Goal: Task Accomplishment & Management: Use online tool/utility

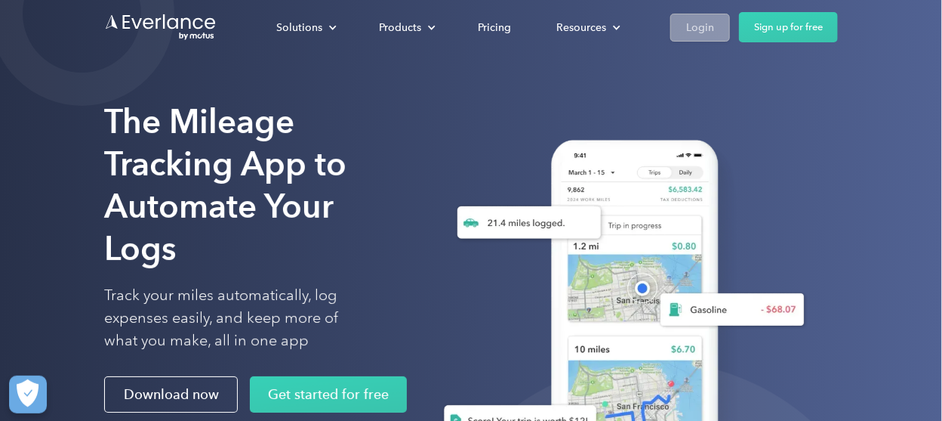
click at [704, 27] on div "Login" at bounding box center [700, 27] width 28 height 19
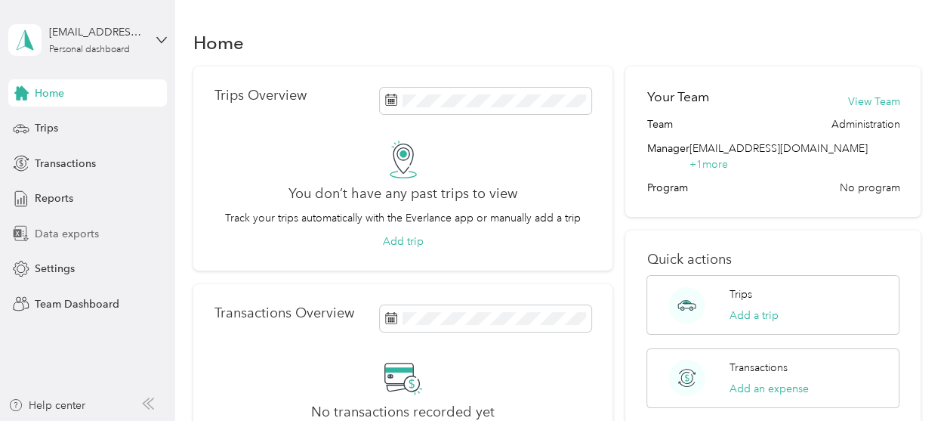
click at [69, 233] on span "Data exports" at bounding box center [67, 234] width 64 height 16
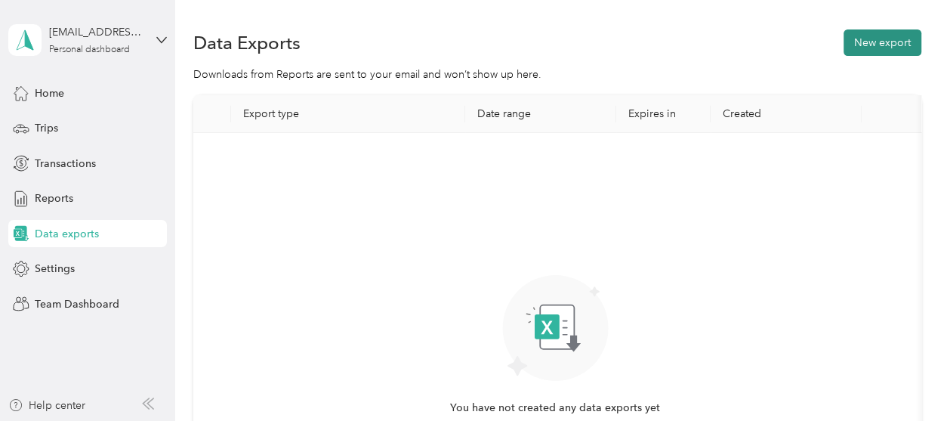
click at [870, 45] on button "New export" at bounding box center [883, 42] width 78 height 26
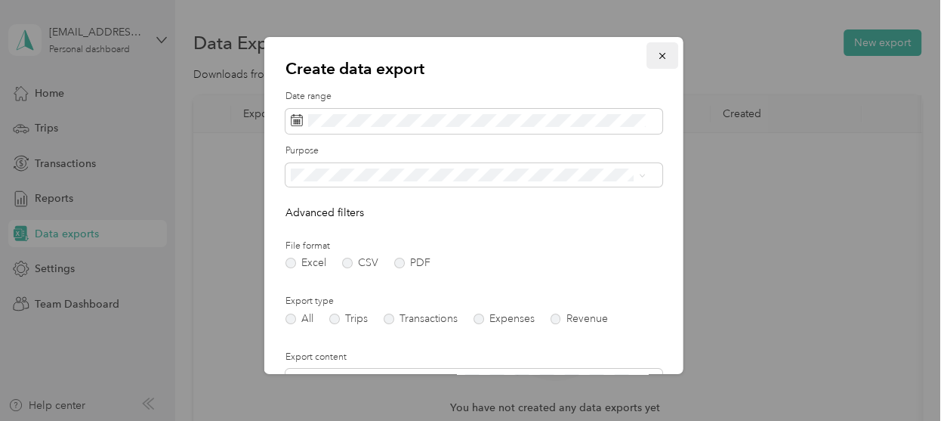
click at [646, 58] on button "button" at bounding box center [662, 55] width 32 height 26
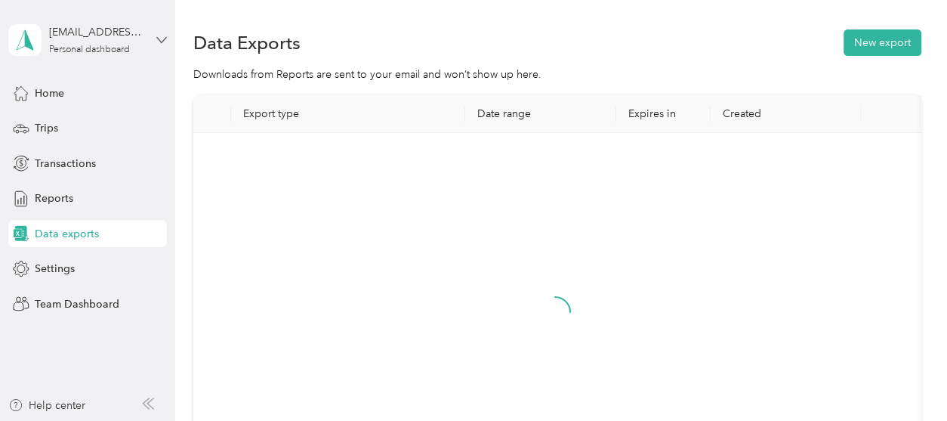
click at [156, 41] on icon at bounding box center [161, 40] width 11 height 11
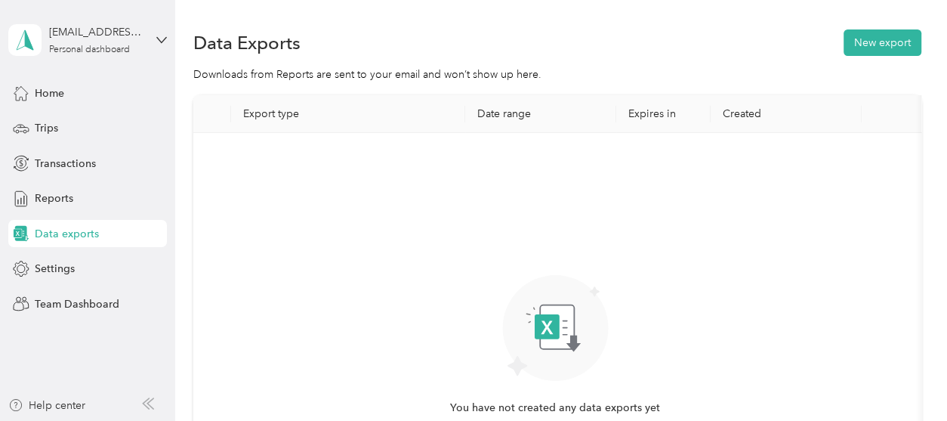
click at [76, 128] on div "Team dashboard" at bounding box center [167, 124] width 297 height 26
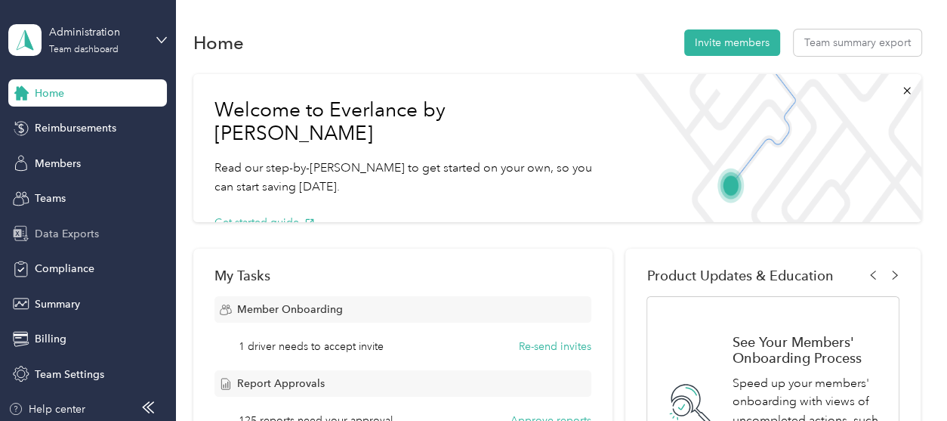
click at [62, 230] on span "Data Exports" at bounding box center [67, 234] width 64 height 16
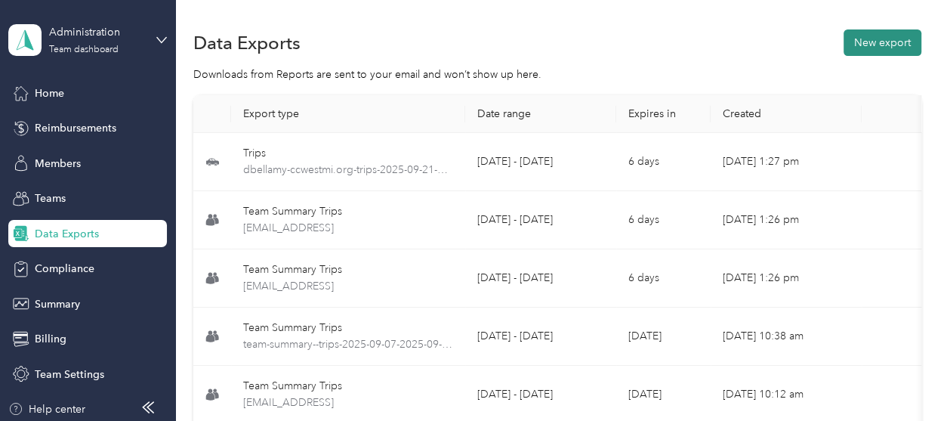
click at [878, 36] on button "New export" at bounding box center [883, 42] width 78 height 26
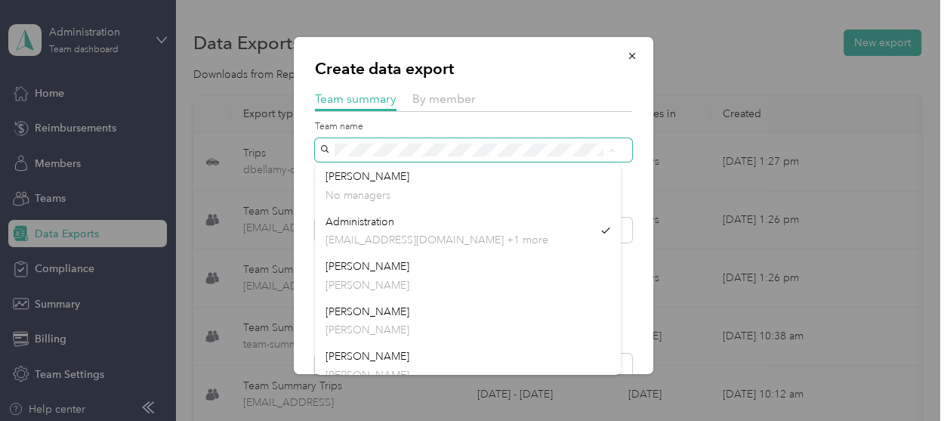
click at [276, 420] on div "Create data export Team summary By member Team name Include direct team members…" at bounding box center [469, 421] width 939 height 0
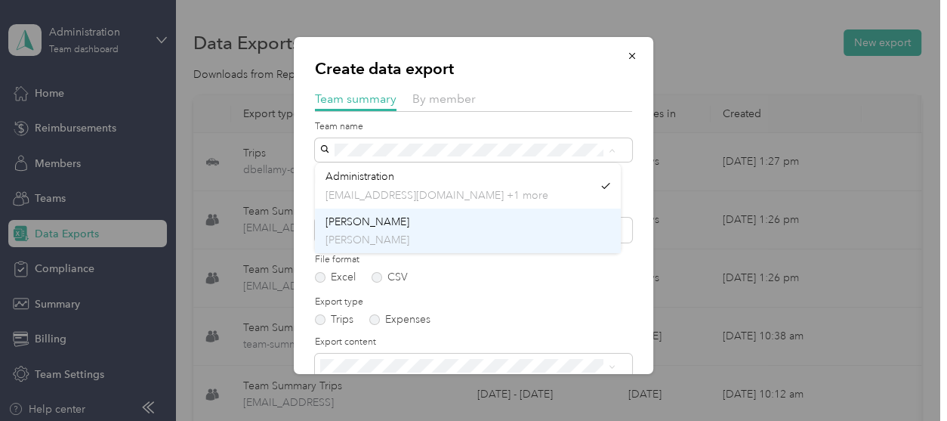
click at [365, 210] on li "[PERSON_NAME] [PERSON_NAME]" at bounding box center [468, 230] width 306 height 45
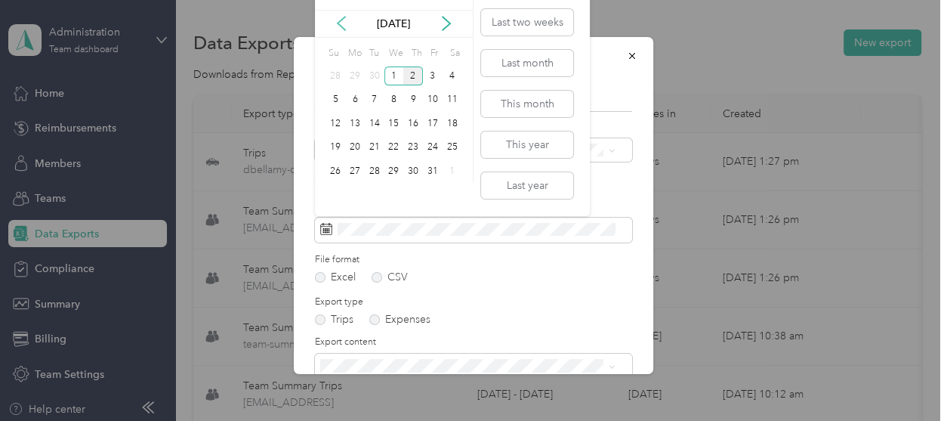
click at [339, 24] on icon at bounding box center [342, 24] width 8 height 14
click at [335, 146] on div "21" at bounding box center [335, 147] width 20 height 19
click at [376, 171] on div "30" at bounding box center [375, 171] width 20 height 19
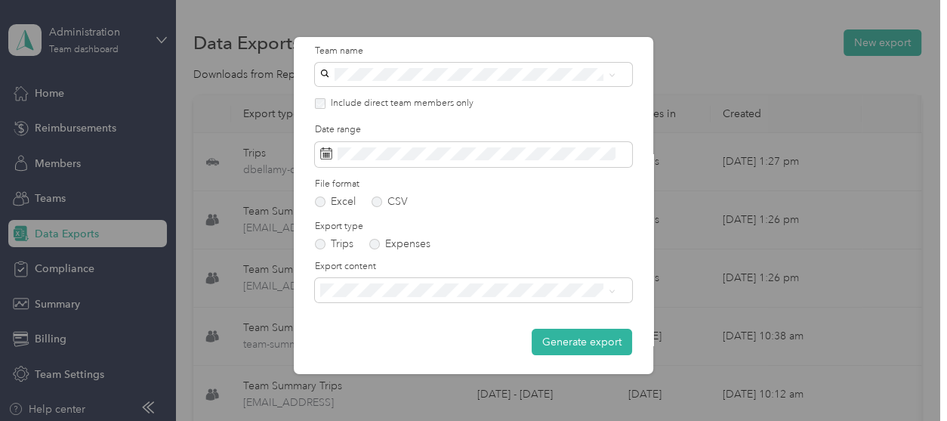
scroll to position [77, 0]
click at [415, 333] on div "Summary and full trips list" at bounding box center [467, 337] width 285 height 16
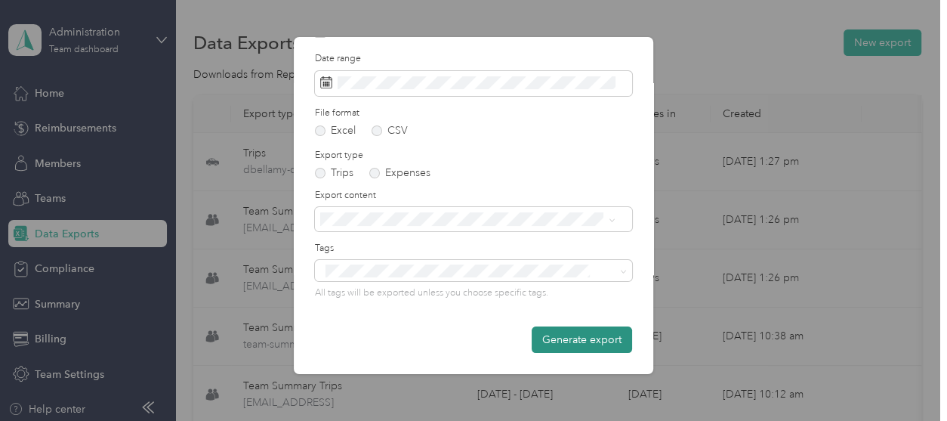
click at [587, 338] on button "Generate export" at bounding box center [582, 339] width 100 height 26
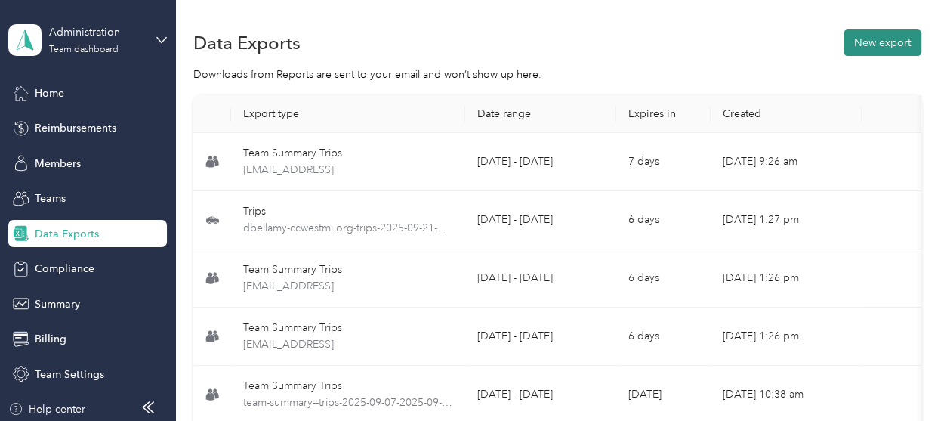
click at [875, 44] on button "New export" at bounding box center [883, 42] width 78 height 26
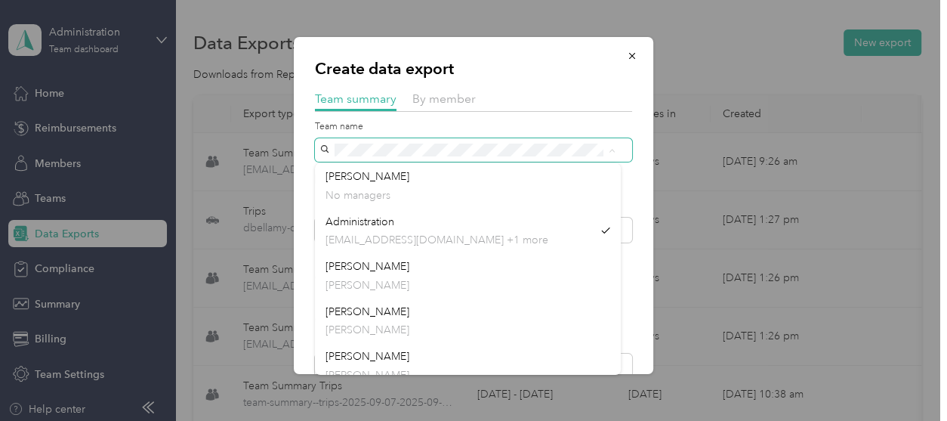
click at [329, 142] on span at bounding box center [473, 149] width 317 height 23
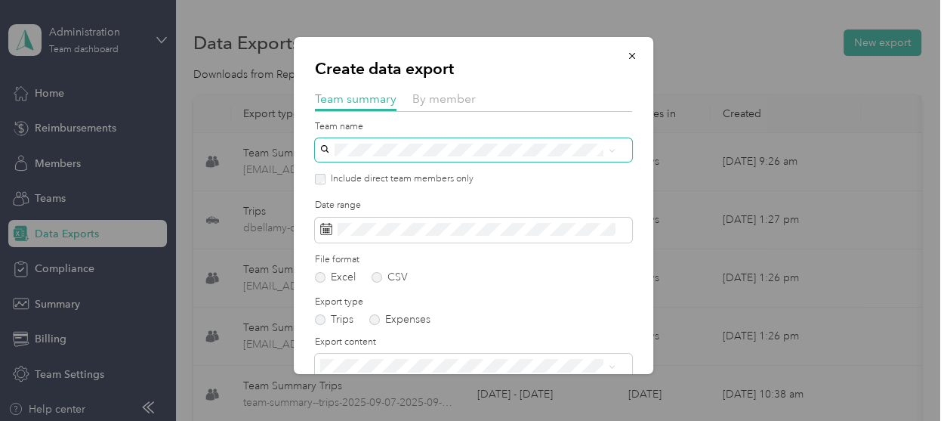
click at [328, 142] on span at bounding box center [473, 149] width 317 height 23
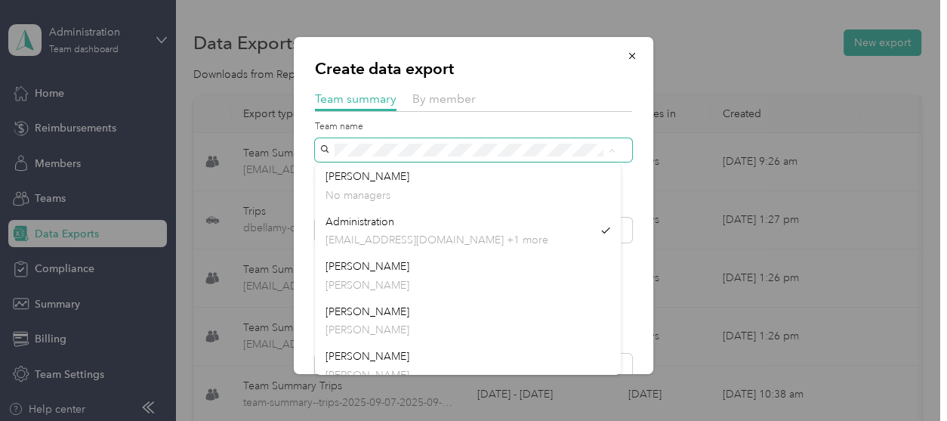
click at [333, 138] on span at bounding box center [473, 149] width 317 height 23
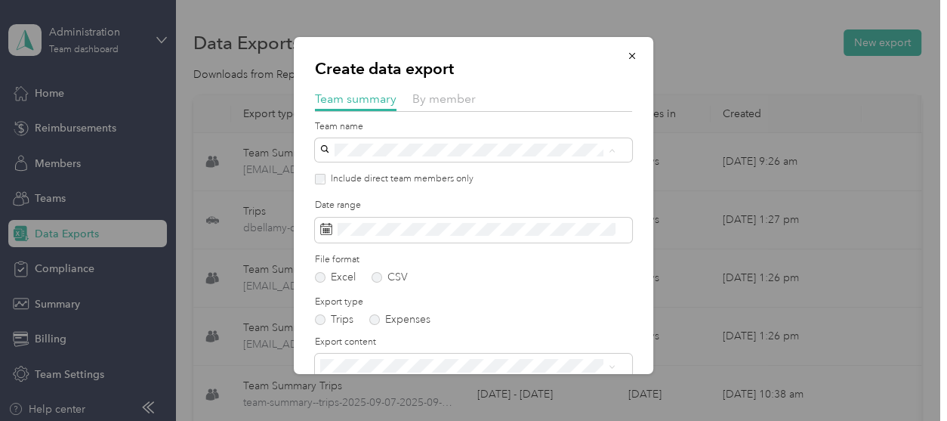
click at [350, 224] on div "[PERSON_NAME] [EMAIL_ADDRESS][DOMAIN_NAME]" at bounding box center [467, 231] width 285 height 35
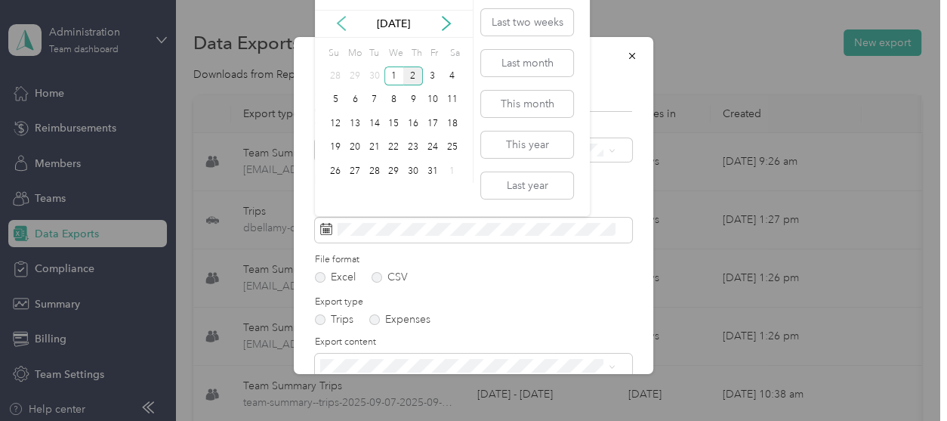
click at [342, 24] on icon at bounding box center [341, 23] width 15 height 15
click at [336, 144] on div "21" at bounding box center [335, 147] width 20 height 19
click at [381, 172] on div "30" at bounding box center [375, 171] width 20 height 19
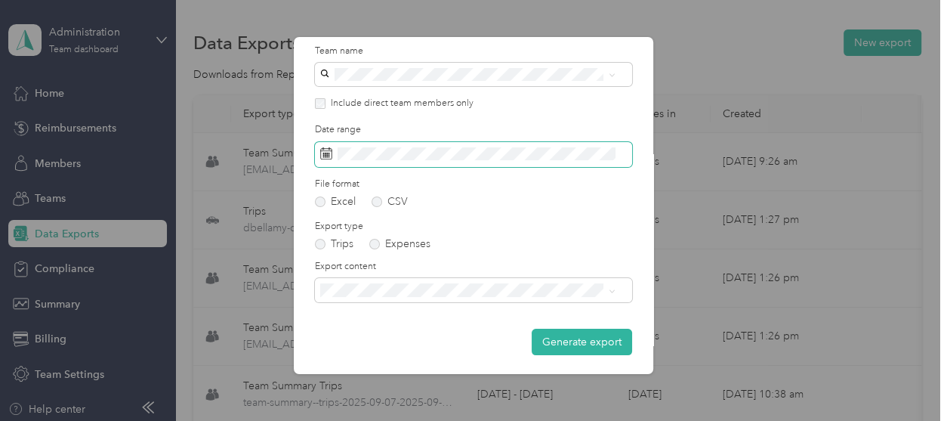
scroll to position [77, 0]
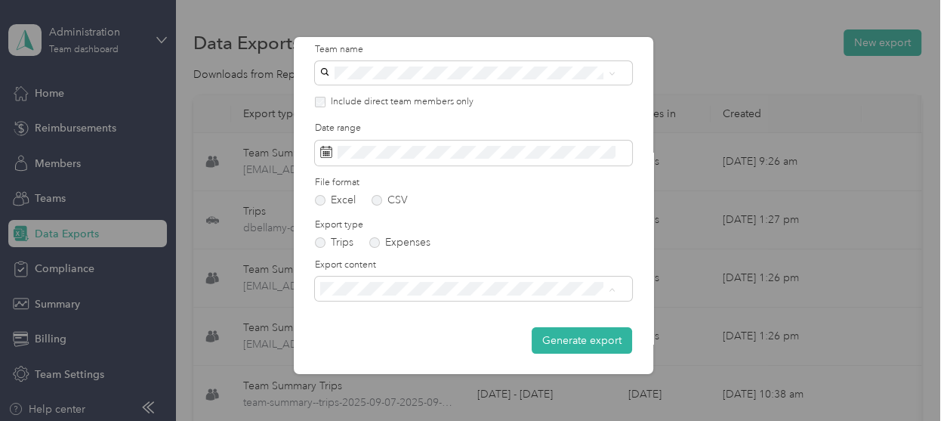
click at [411, 331] on li "Summary and full trips list" at bounding box center [468, 341] width 306 height 26
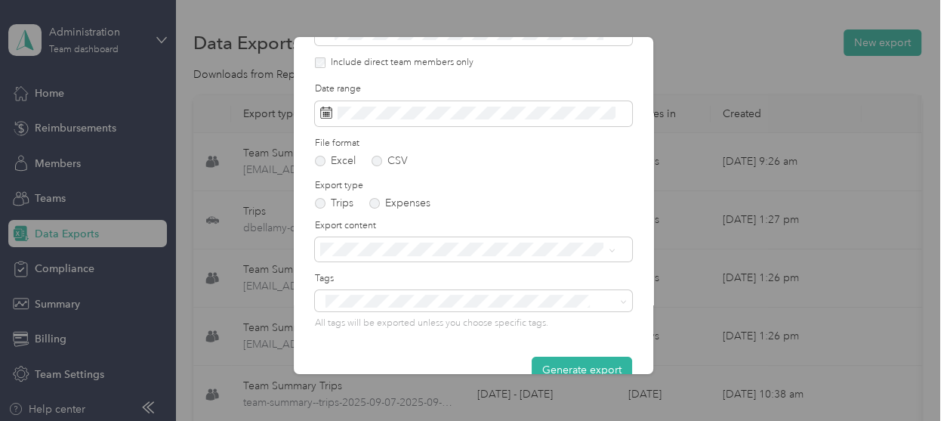
scroll to position [147, 0]
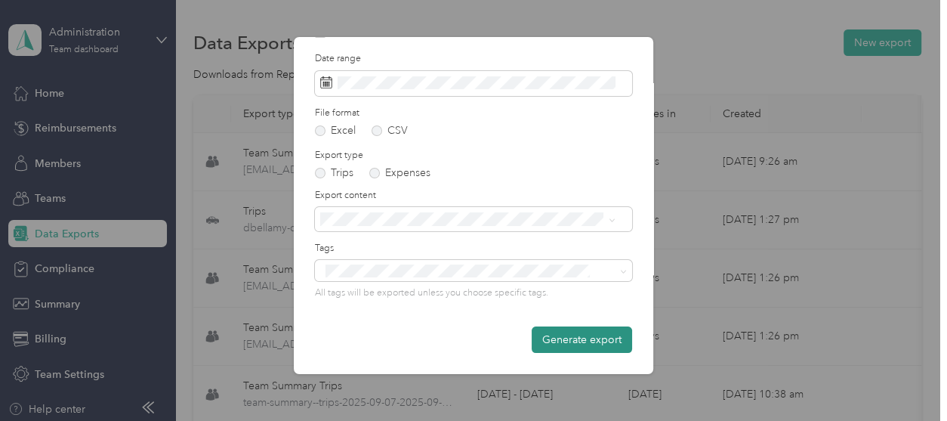
click at [559, 337] on button "Generate export" at bounding box center [582, 339] width 100 height 26
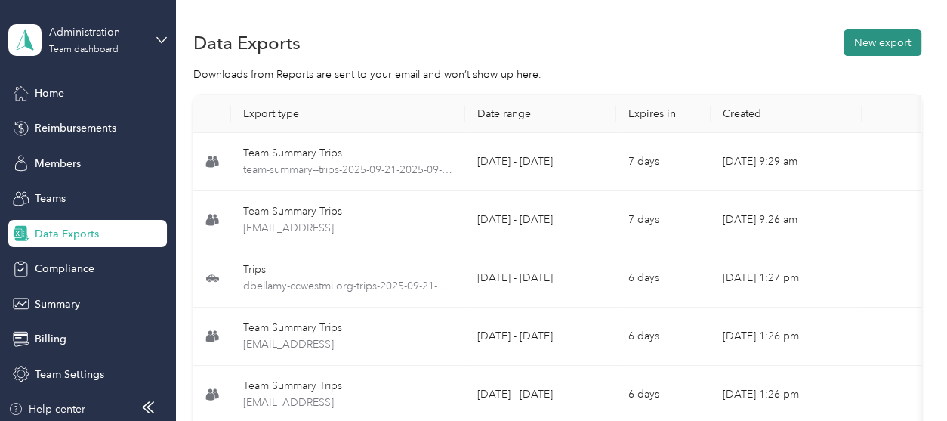
click at [885, 39] on button "New export" at bounding box center [883, 42] width 78 height 26
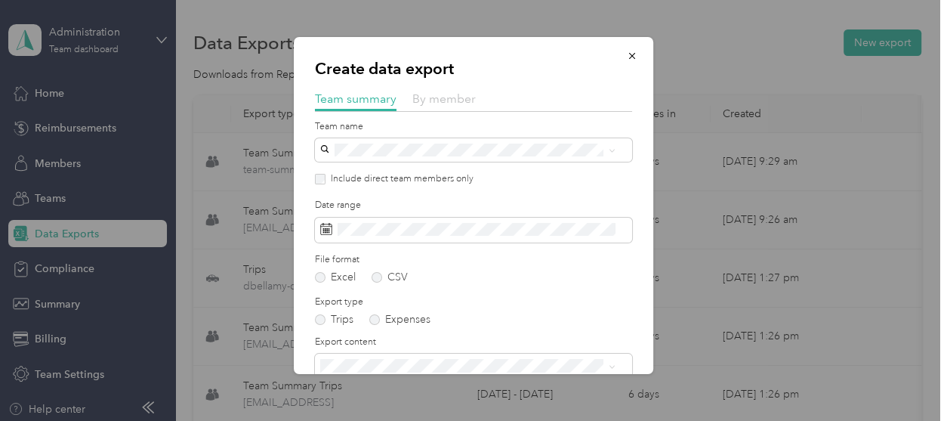
click at [431, 98] on span "By member" at bounding box center [443, 98] width 63 height 14
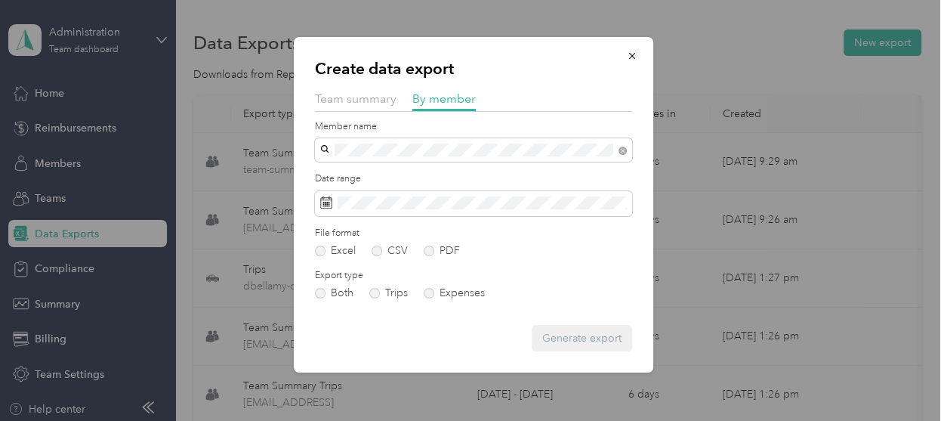
click at [372, 180] on div "[PERSON_NAME]" at bounding box center [473, 176] width 296 height 16
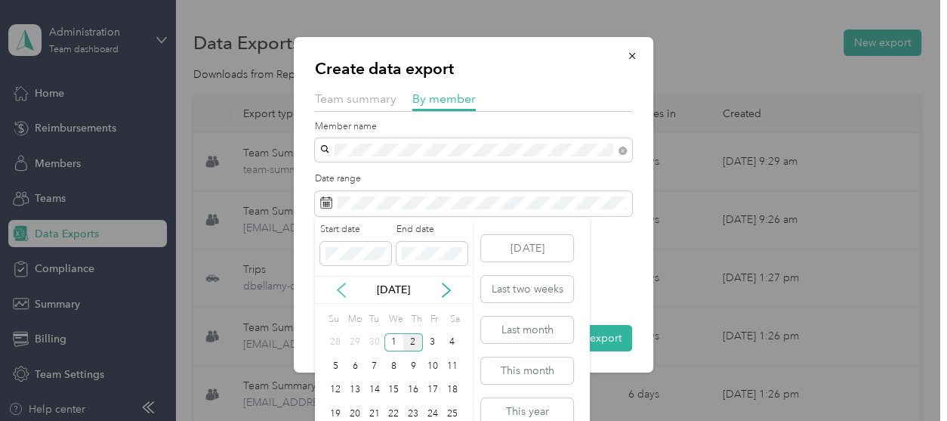
click at [341, 287] on icon at bounding box center [341, 289] width 15 height 15
click at [338, 411] on div "21" at bounding box center [335, 413] width 20 height 19
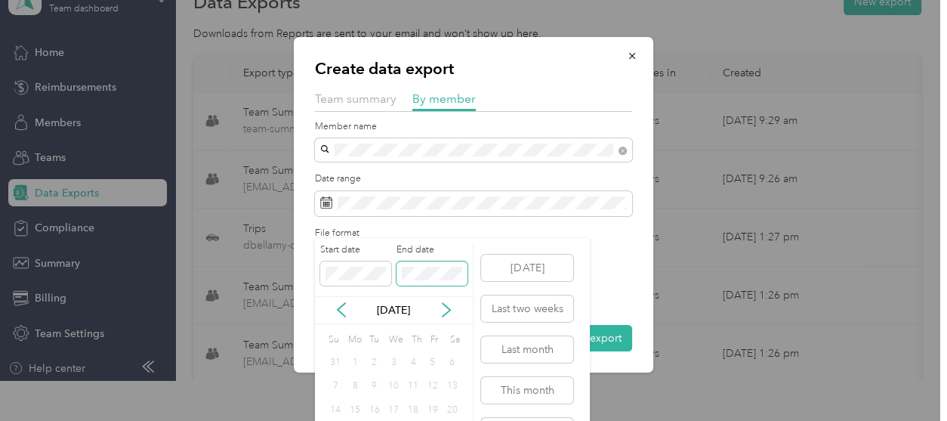
scroll to position [60, 0]
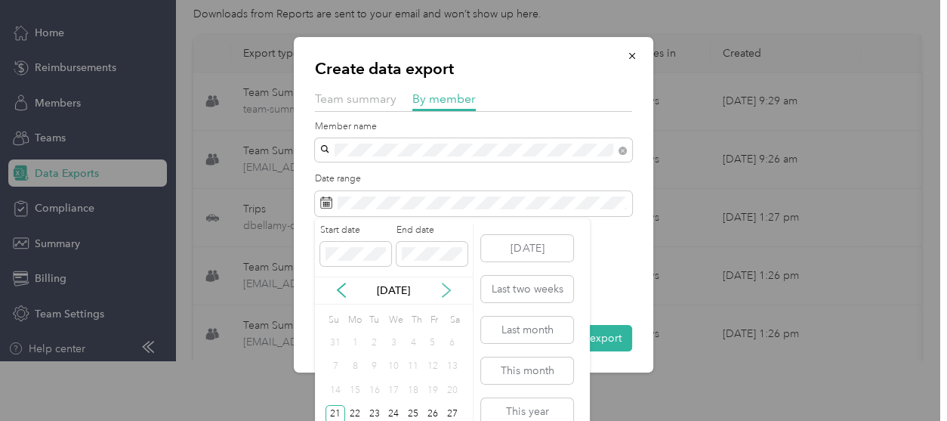
click at [447, 284] on icon at bounding box center [446, 289] width 15 height 15
click at [377, 344] on div "30" at bounding box center [375, 342] width 20 height 19
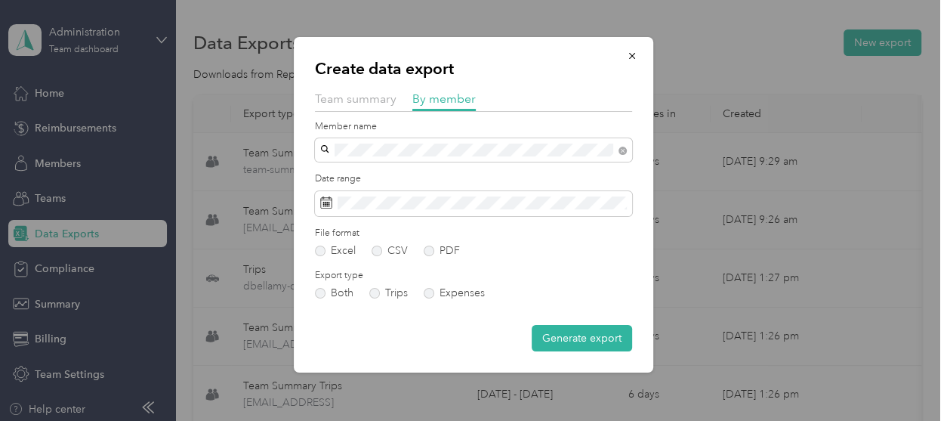
scroll to position [0, 0]
click at [552, 338] on button "Generate export" at bounding box center [582, 338] width 100 height 26
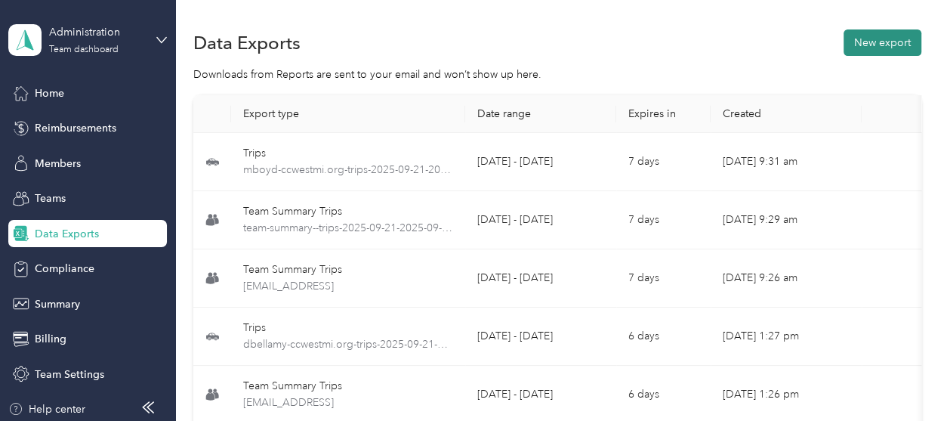
click at [875, 36] on button "New export" at bounding box center [883, 42] width 78 height 26
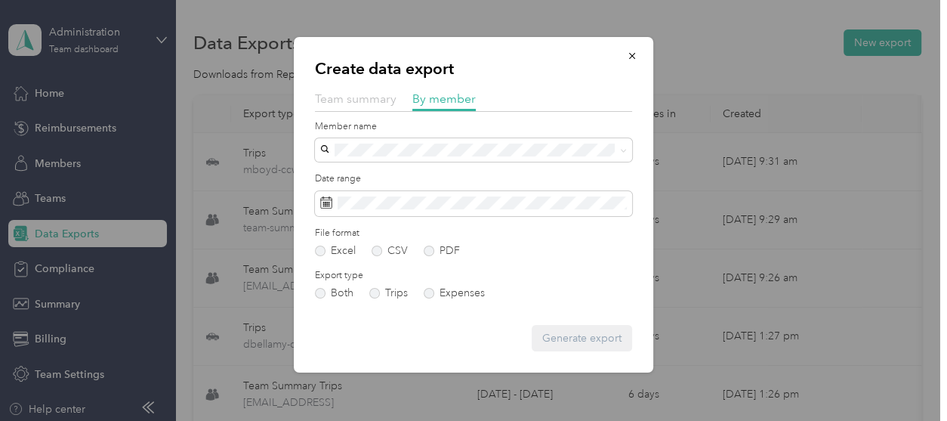
click at [372, 101] on span "Team summary" at bounding box center [356, 98] width 82 height 14
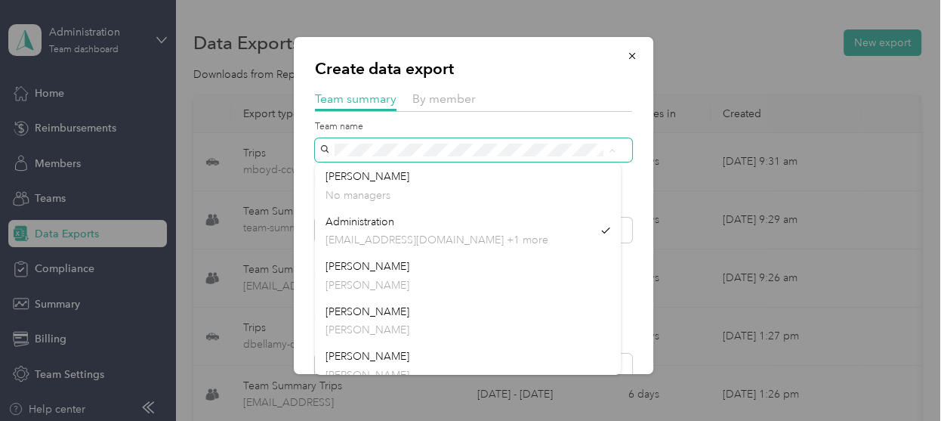
click at [323, 143] on span at bounding box center [473, 149] width 317 height 23
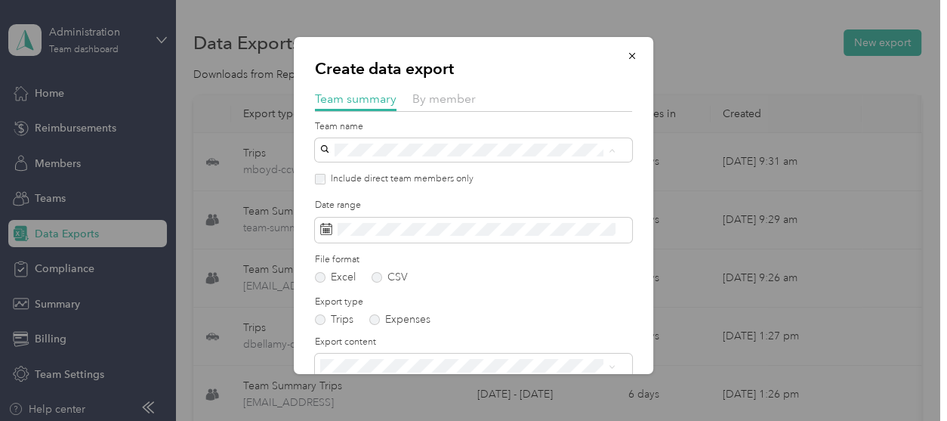
click at [332, 219] on span "[PERSON_NAME]" at bounding box center [367, 221] width 84 height 13
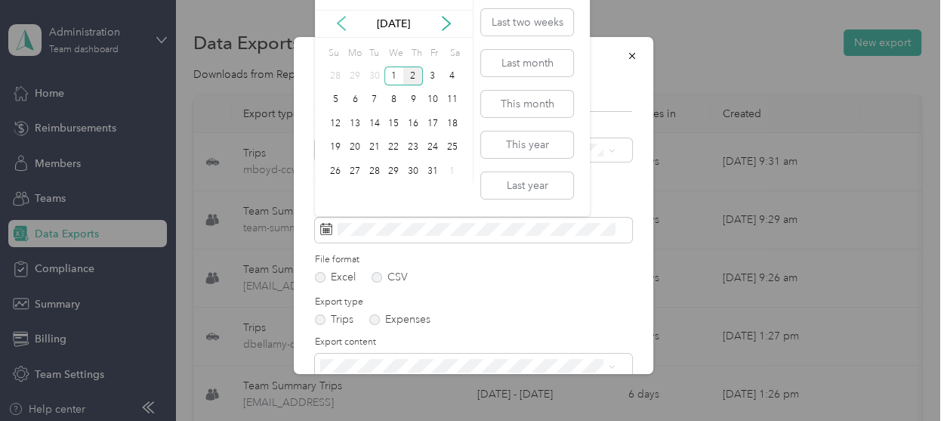
click at [339, 23] on icon at bounding box center [342, 24] width 8 height 14
click at [336, 144] on div "21" at bounding box center [335, 147] width 20 height 19
click at [375, 170] on div "30" at bounding box center [375, 171] width 20 height 19
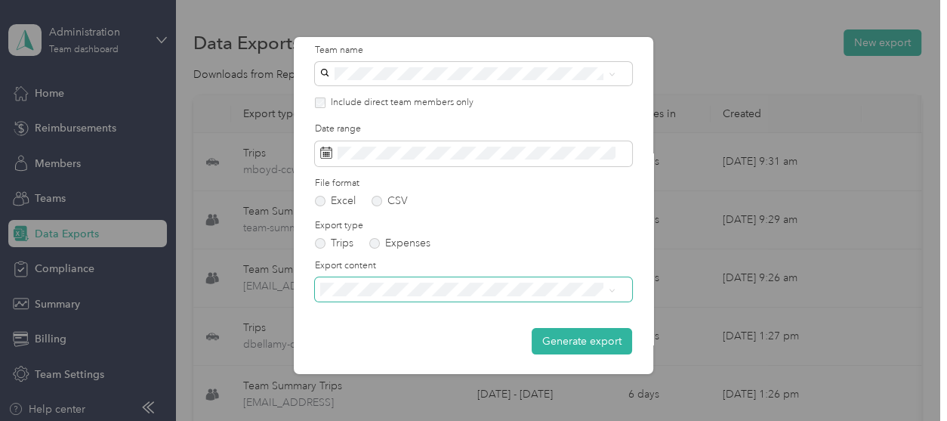
scroll to position [77, 0]
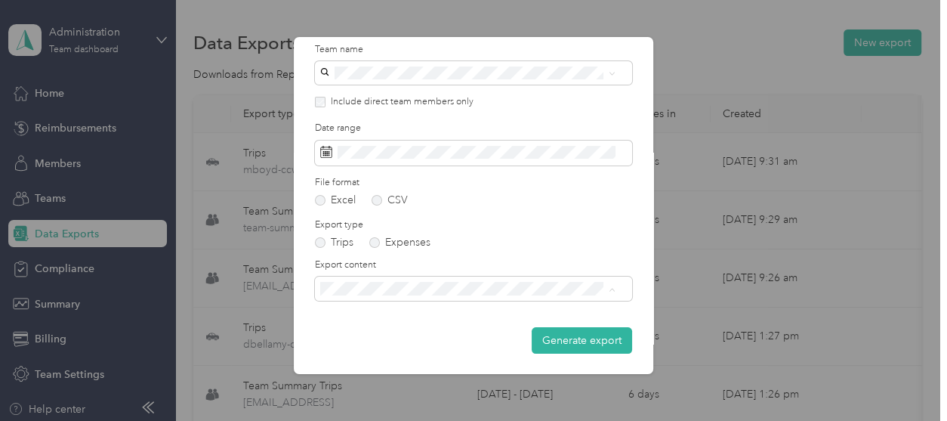
click at [398, 340] on span "Summary and full trips list" at bounding box center [385, 341] width 121 height 13
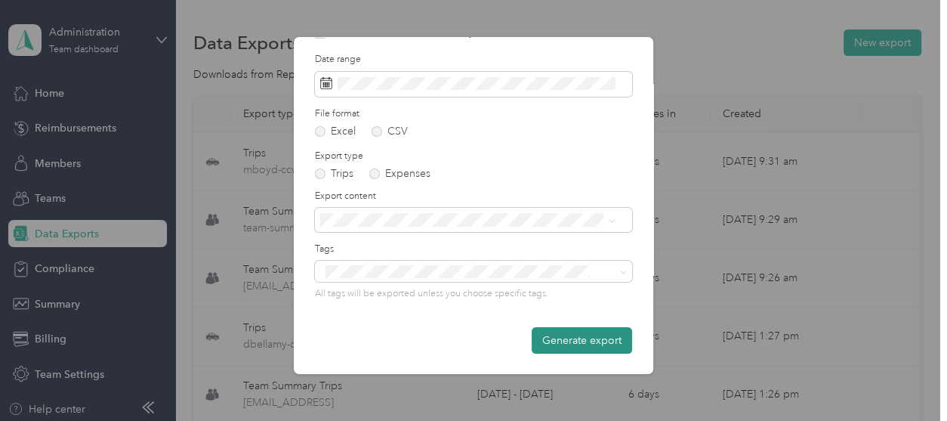
scroll to position [147, 0]
click at [577, 339] on button "Generate export" at bounding box center [582, 339] width 100 height 26
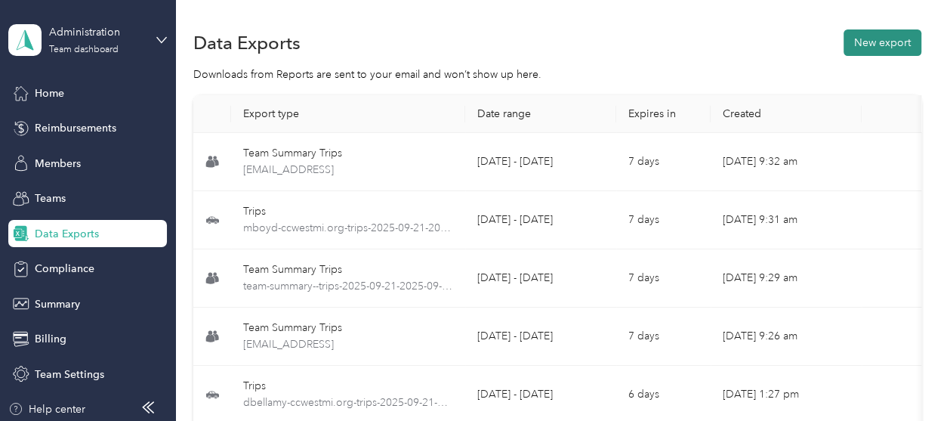
click at [891, 40] on button "New export" at bounding box center [883, 42] width 78 height 26
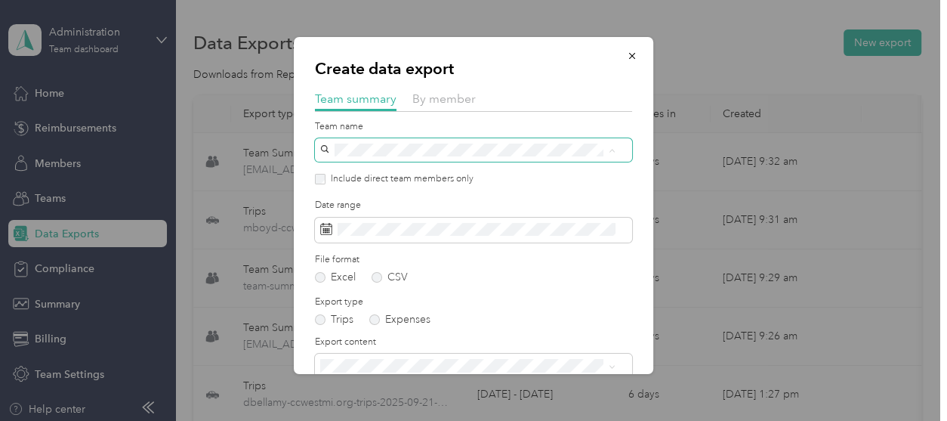
click at [325, 147] on span at bounding box center [473, 149] width 317 height 23
click at [353, 227] on div "[PERSON_NAME] [EMAIL_ADDRESS][DOMAIN_NAME]" at bounding box center [467, 229] width 285 height 35
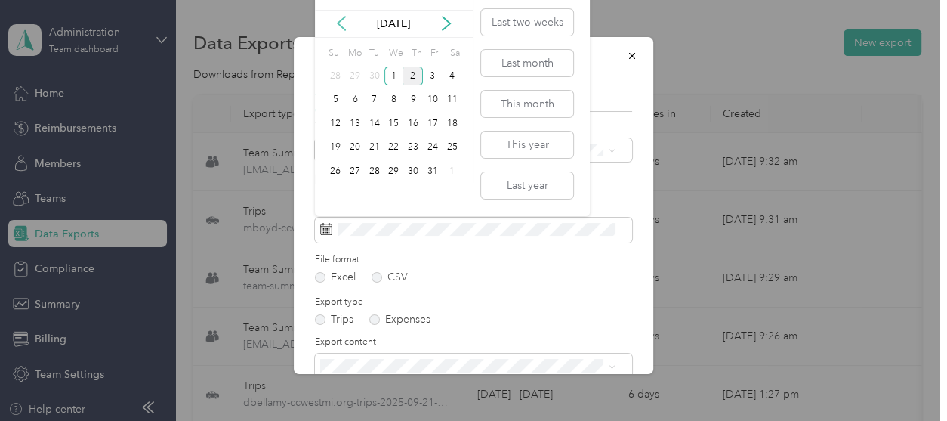
click at [342, 21] on icon at bounding box center [341, 23] width 15 height 15
click at [332, 144] on div "21" at bounding box center [335, 147] width 20 height 19
click at [375, 168] on div "30" at bounding box center [375, 171] width 20 height 19
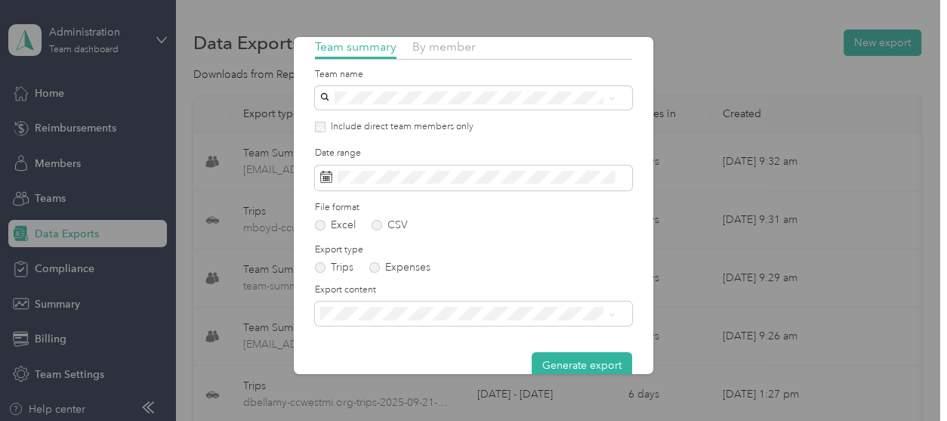
scroll to position [76, 0]
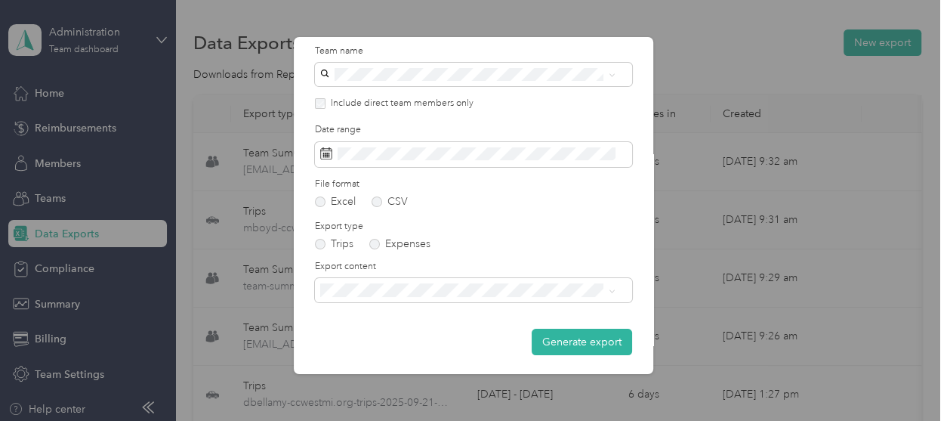
click at [440, 341] on span "Summary and full trips list" at bounding box center [385, 342] width 121 height 13
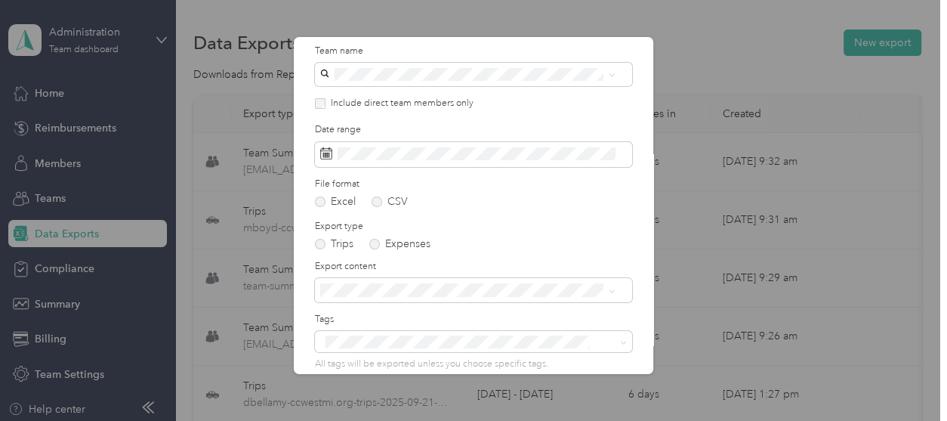
scroll to position [147, 0]
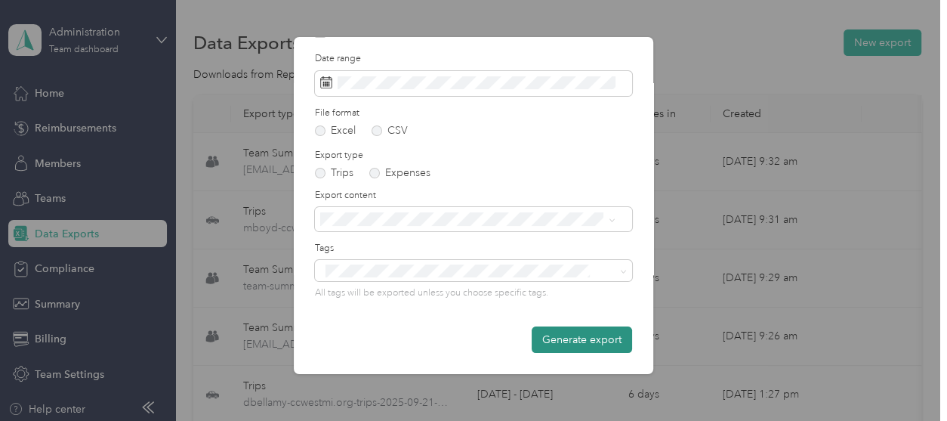
click at [539, 343] on button "Generate export" at bounding box center [582, 339] width 100 height 26
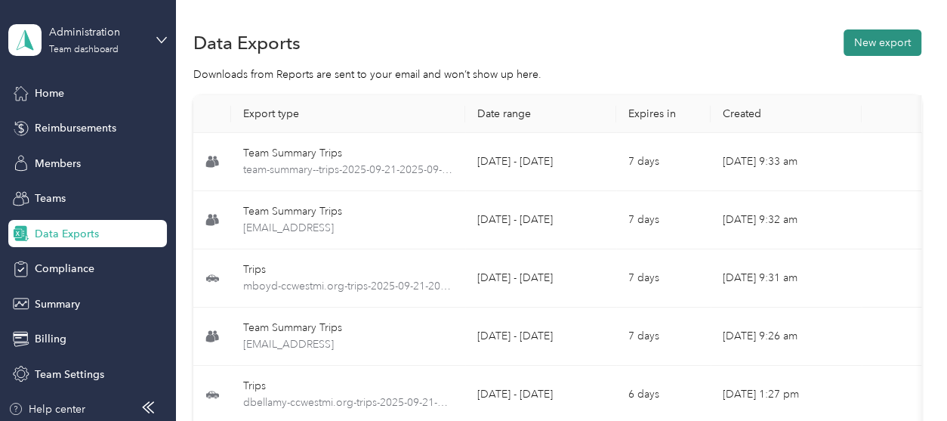
click at [878, 31] on button "New export" at bounding box center [883, 42] width 78 height 26
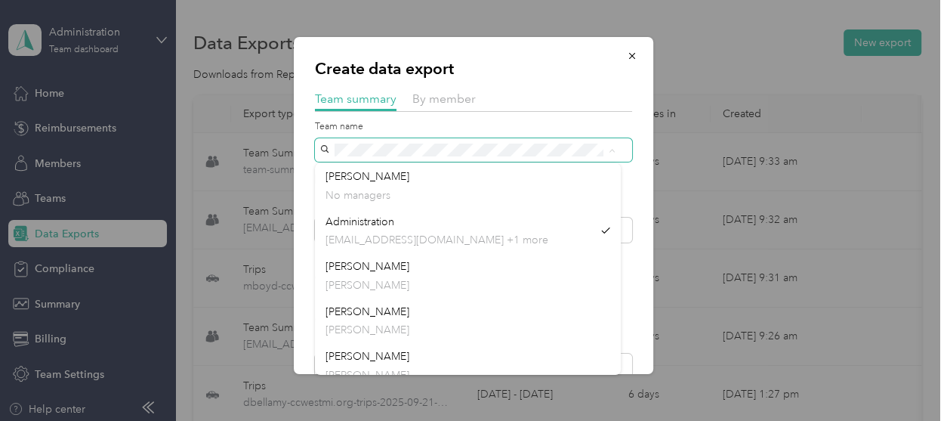
click at [318, 137] on div "Team name" at bounding box center [473, 141] width 317 height 42
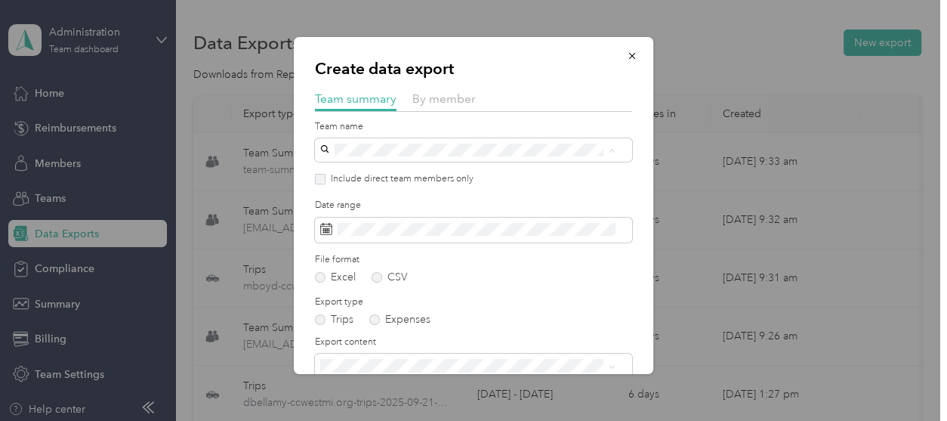
click at [338, 217] on span "[PERSON_NAME]" at bounding box center [367, 221] width 84 height 13
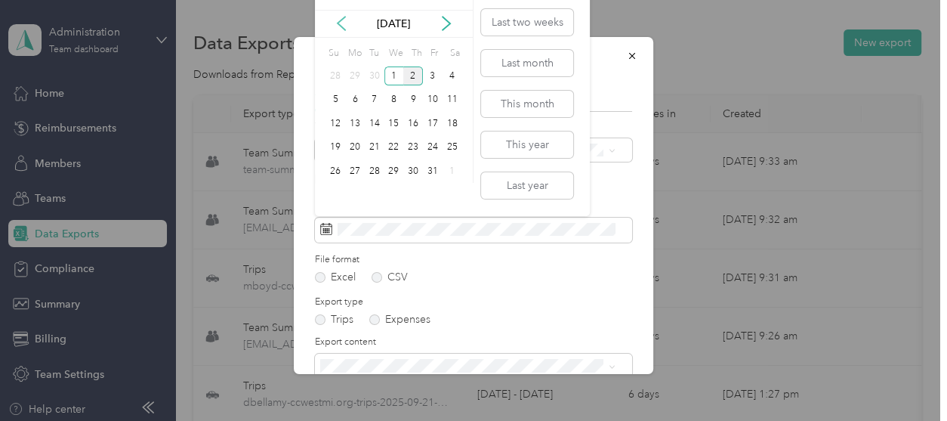
click at [344, 23] on icon at bounding box center [341, 23] width 15 height 15
click at [335, 143] on div "21" at bounding box center [335, 147] width 20 height 19
click at [378, 169] on div "30" at bounding box center [375, 171] width 20 height 19
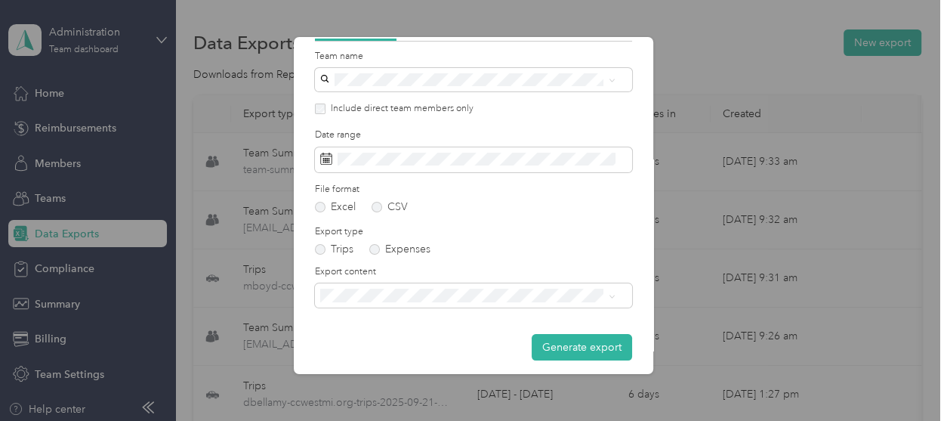
scroll to position [77, 0]
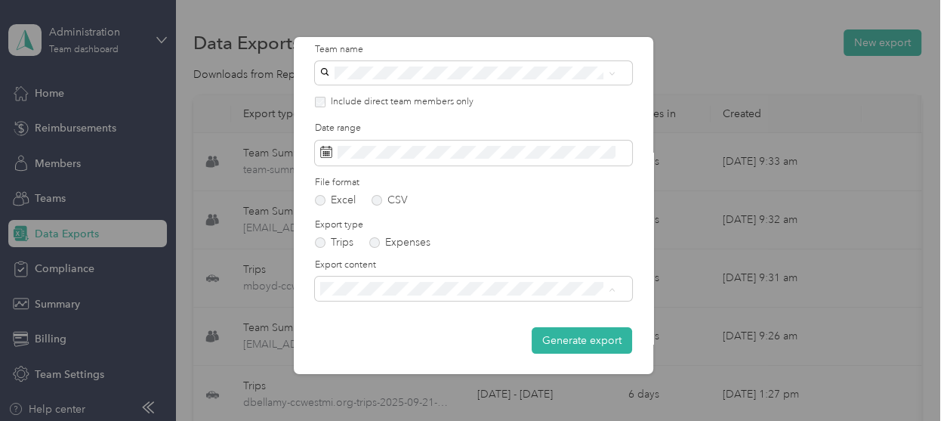
click at [410, 337] on span "Summary and full trips list" at bounding box center [385, 341] width 121 height 13
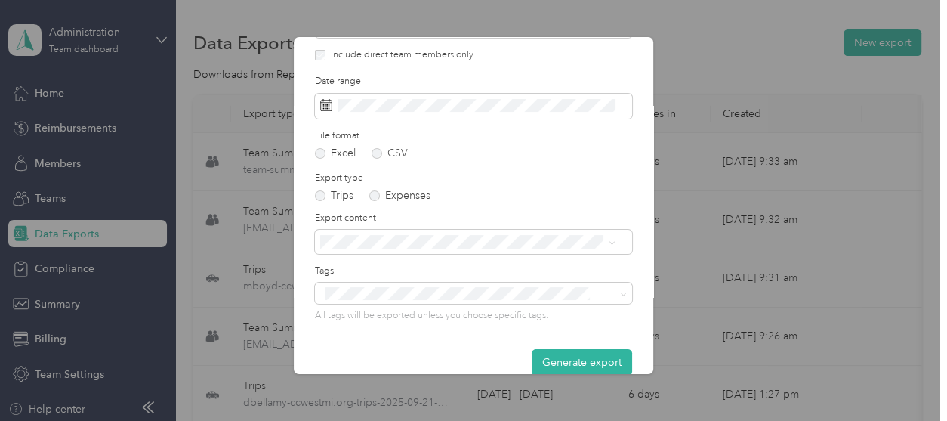
scroll to position [147, 0]
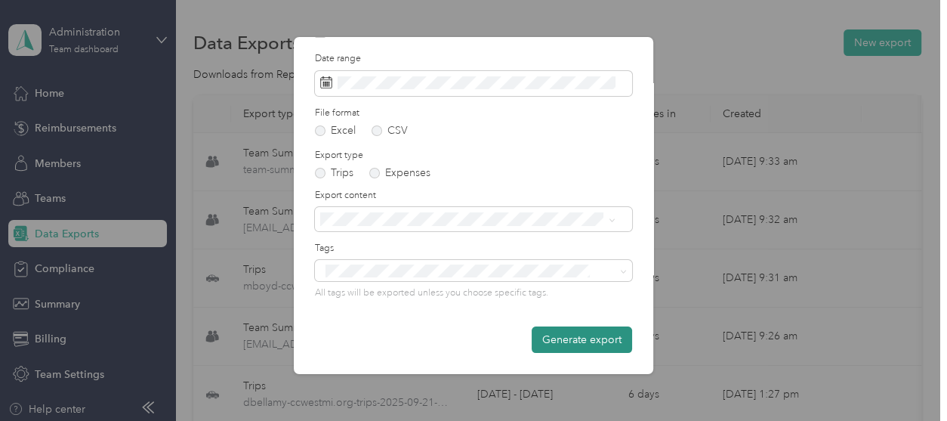
click at [576, 339] on button "Generate export" at bounding box center [582, 339] width 100 height 26
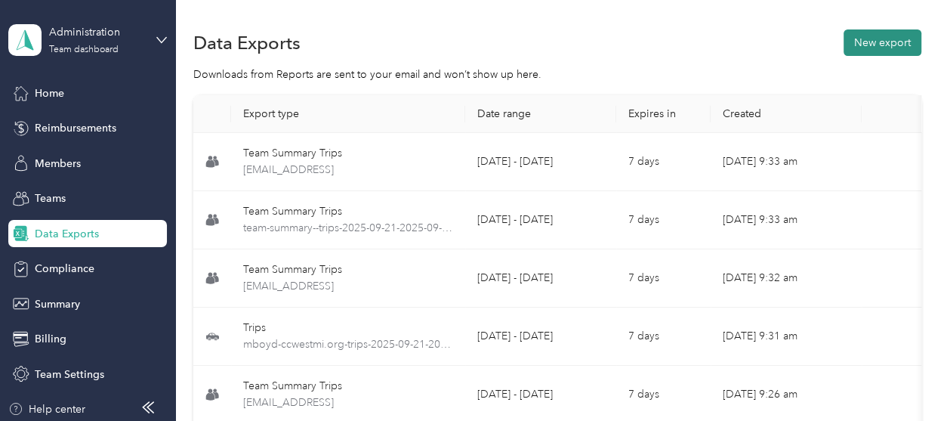
click at [883, 41] on button "New export" at bounding box center [883, 42] width 78 height 26
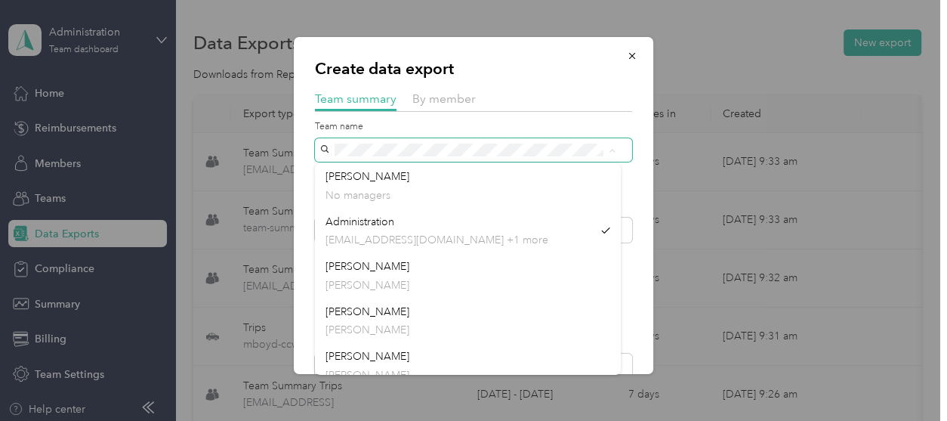
click at [308, 151] on div "Create data export Team summary By member Team name Include direct team members…" at bounding box center [473, 205] width 359 height 337
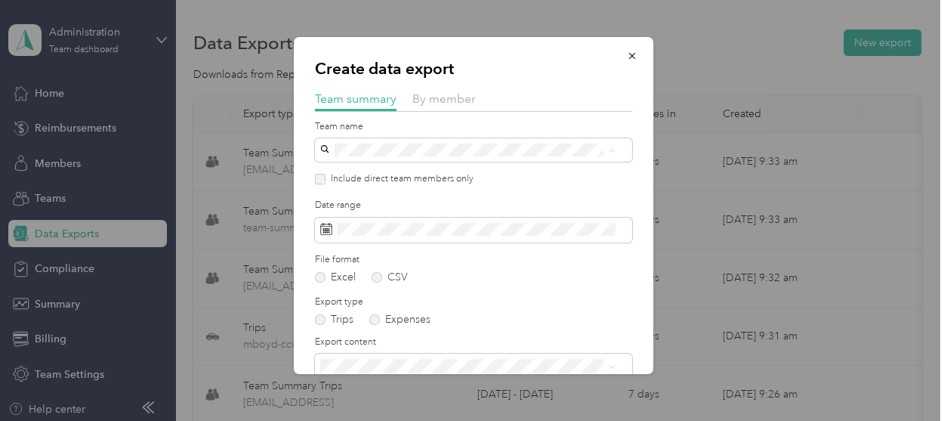
click at [362, 218] on span "[PERSON_NAME]" at bounding box center [367, 221] width 84 height 13
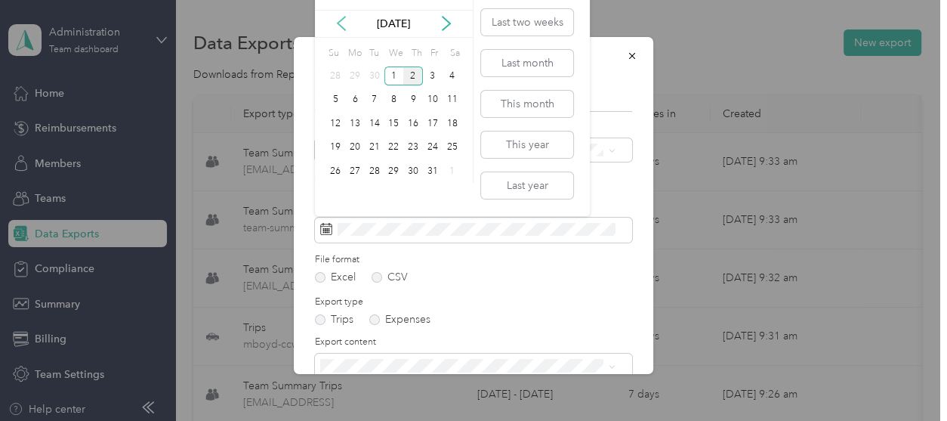
click at [342, 17] on icon at bounding box center [341, 23] width 15 height 15
click at [335, 143] on div "21" at bounding box center [335, 147] width 20 height 19
click at [377, 167] on div "30" at bounding box center [375, 171] width 20 height 19
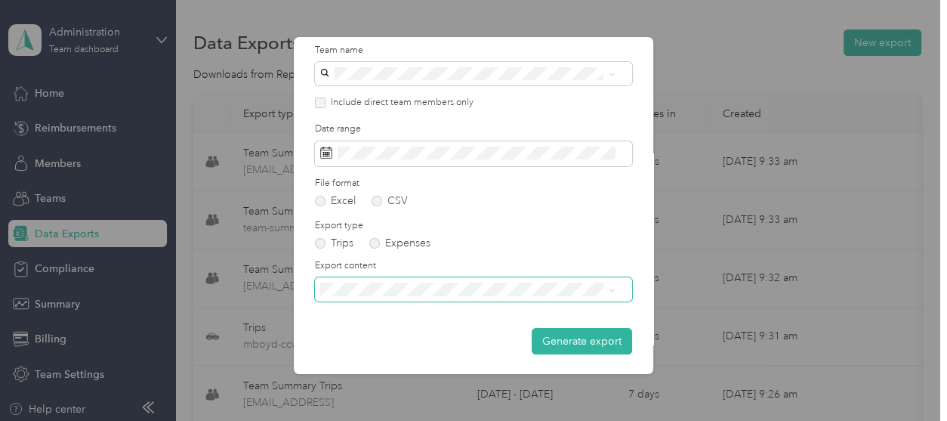
scroll to position [77, 0]
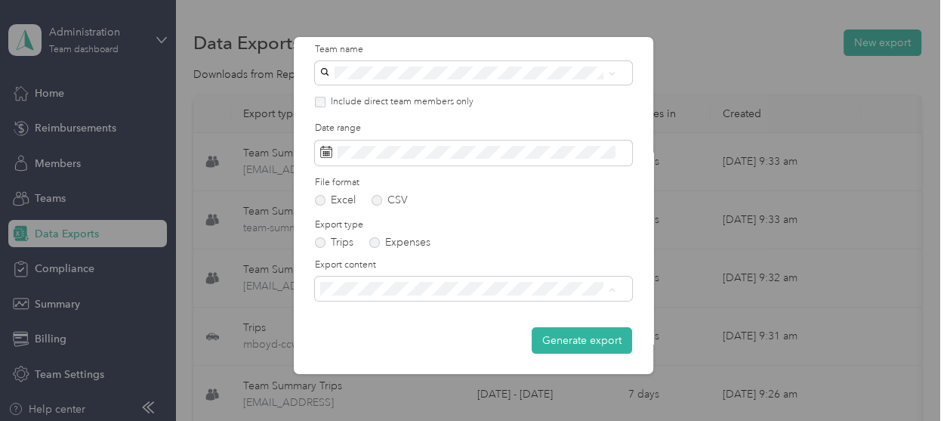
click at [413, 343] on div "Summary and full trips list" at bounding box center [467, 341] width 285 height 16
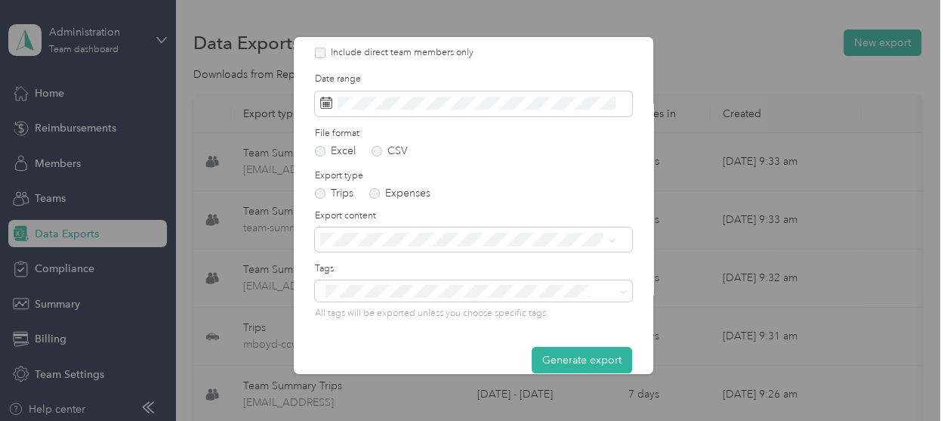
scroll to position [147, 0]
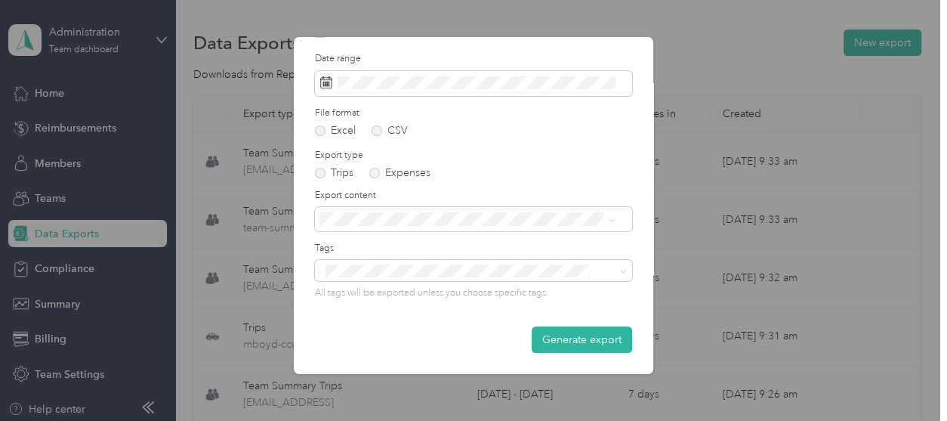
click at [561, 343] on button "Generate export" at bounding box center [582, 339] width 100 height 26
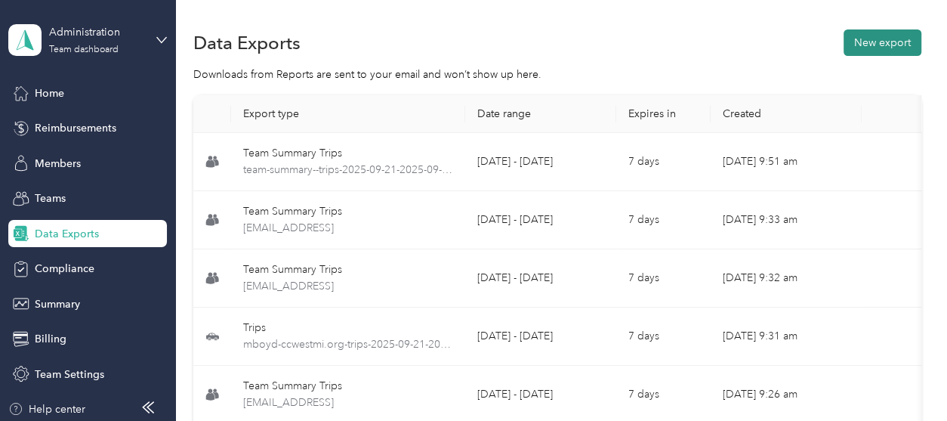
click at [874, 42] on button "New export" at bounding box center [883, 42] width 78 height 26
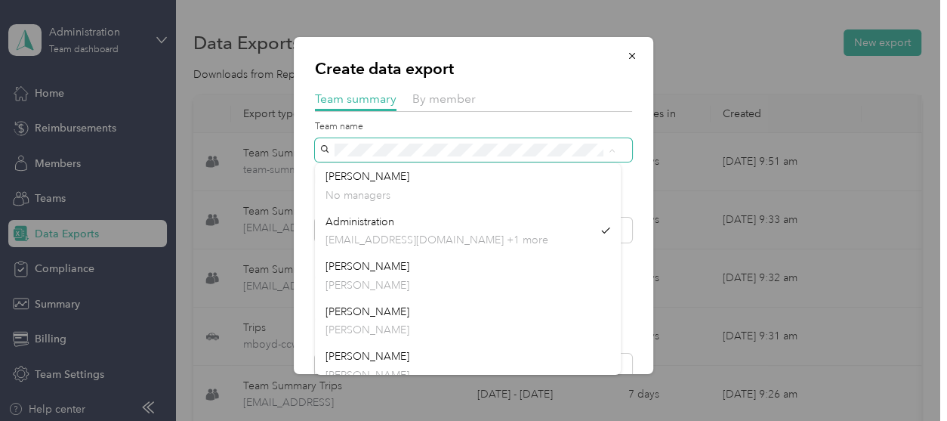
click at [306, 142] on div "Create data export Team summary By member Team name Include direct team members…" at bounding box center [473, 205] width 359 height 337
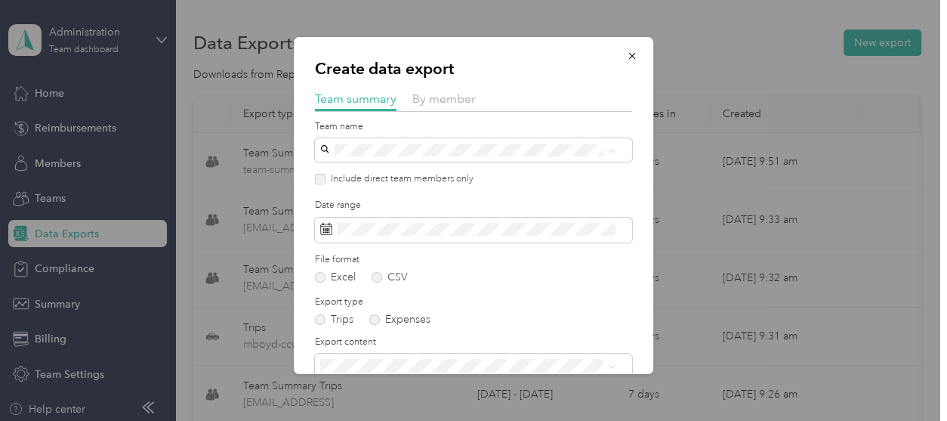
click at [356, 224] on div "Shreatta [PERSON_NAME] Shreatta [PERSON_NAME]" at bounding box center [467, 231] width 285 height 35
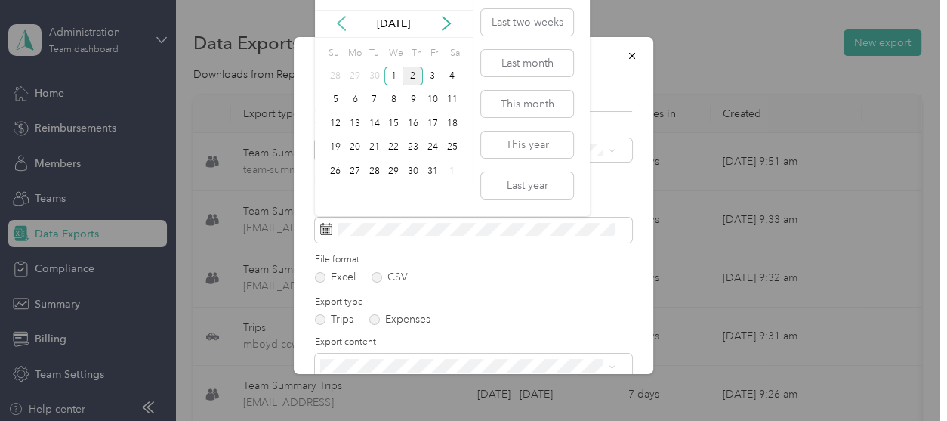
click at [336, 20] on icon at bounding box center [341, 23] width 15 height 15
click at [335, 145] on div "21" at bounding box center [335, 147] width 20 height 19
click at [373, 170] on div "30" at bounding box center [375, 171] width 20 height 19
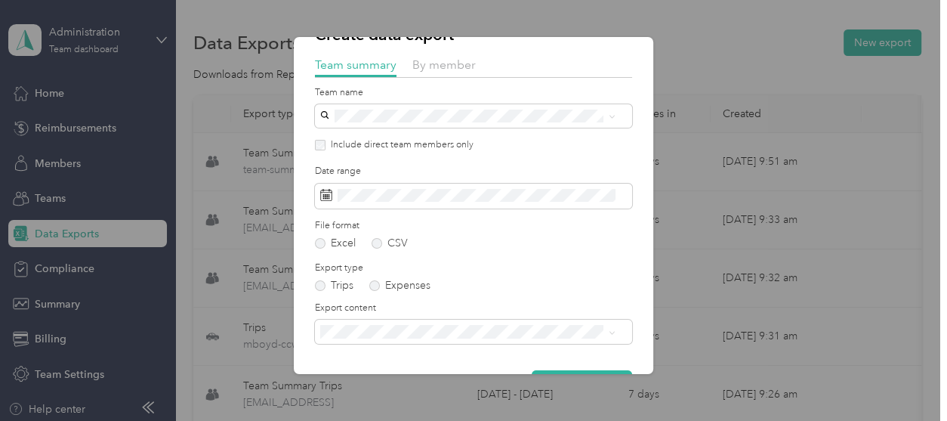
scroll to position [77, 0]
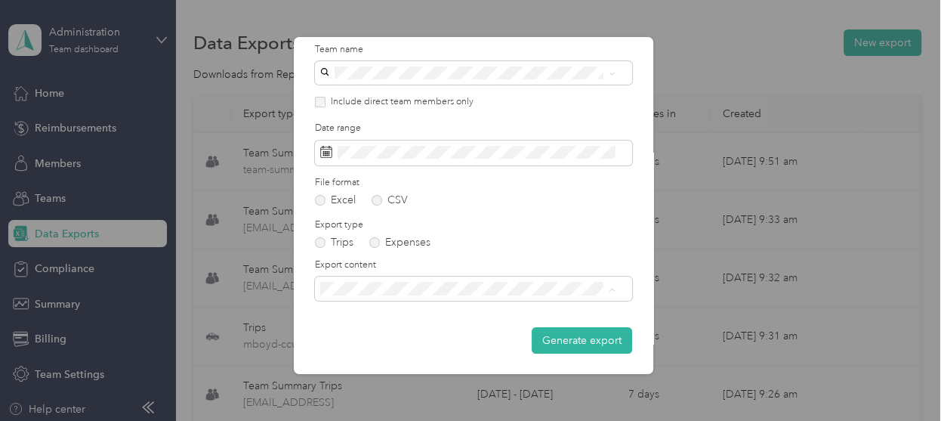
click at [412, 336] on span "Summary and full trips list" at bounding box center [385, 341] width 121 height 13
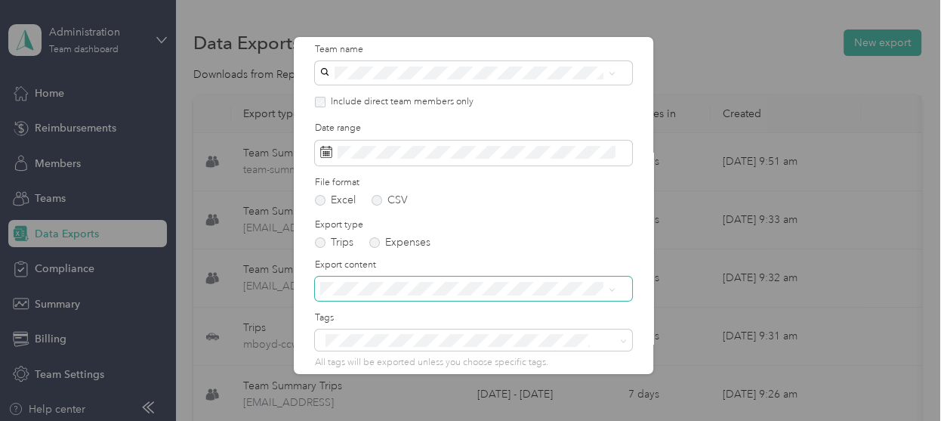
scroll to position [147, 0]
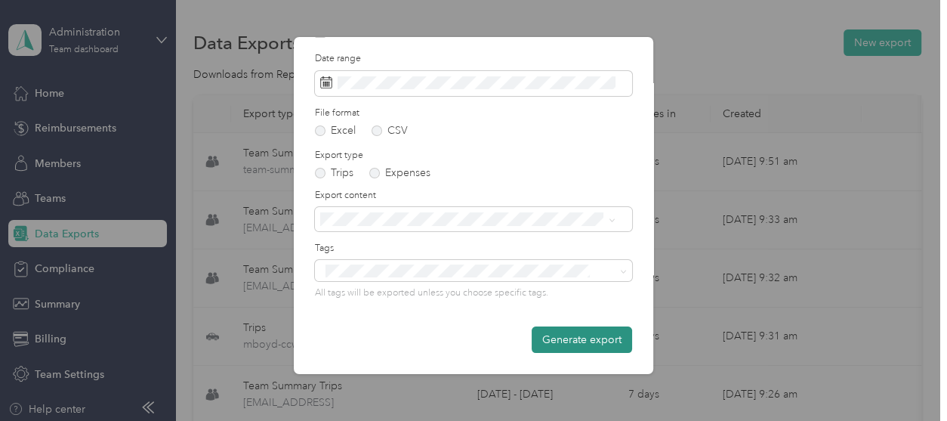
click at [554, 344] on button "Generate export" at bounding box center [582, 339] width 100 height 26
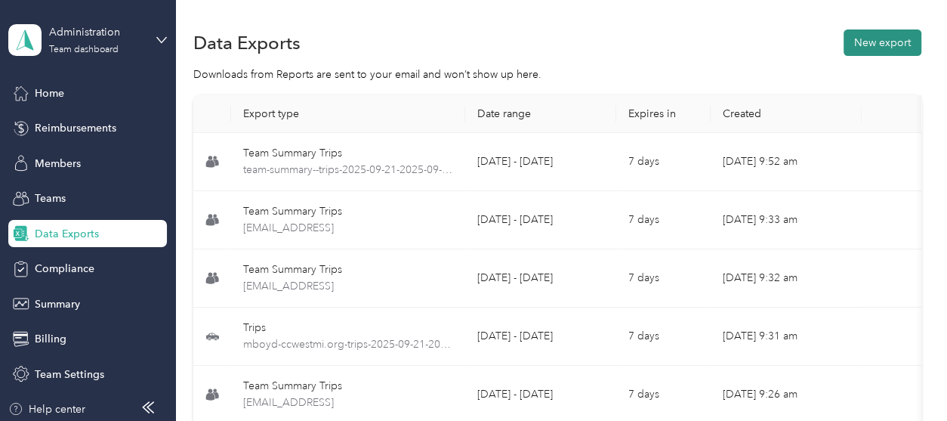
click at [893, 47] on button "New export" at bounding box center [883, 42] width 78 height 26
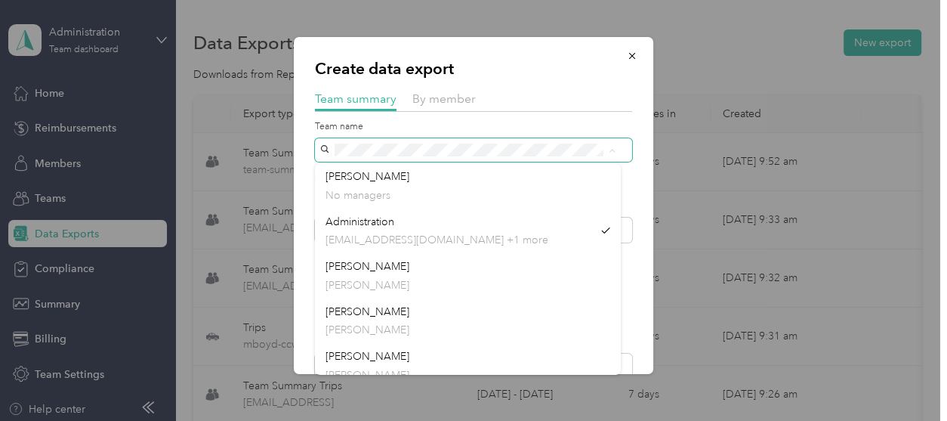
click at [310, 136] on div "Create data export Team summary By member Team name Include direct team members…" at bounding box center [473, 205] width 359 height 337
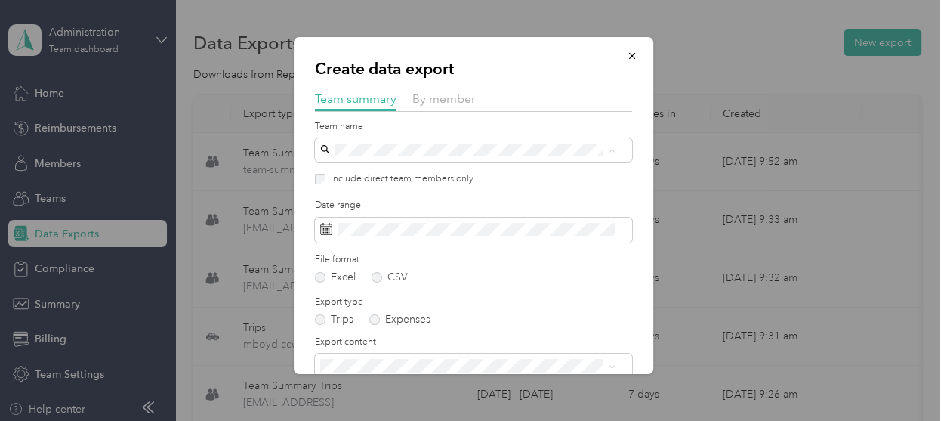
click at [362, 262] on span "[PERSON_NAME]" at bounding box center [367, 266] width 84 height 13
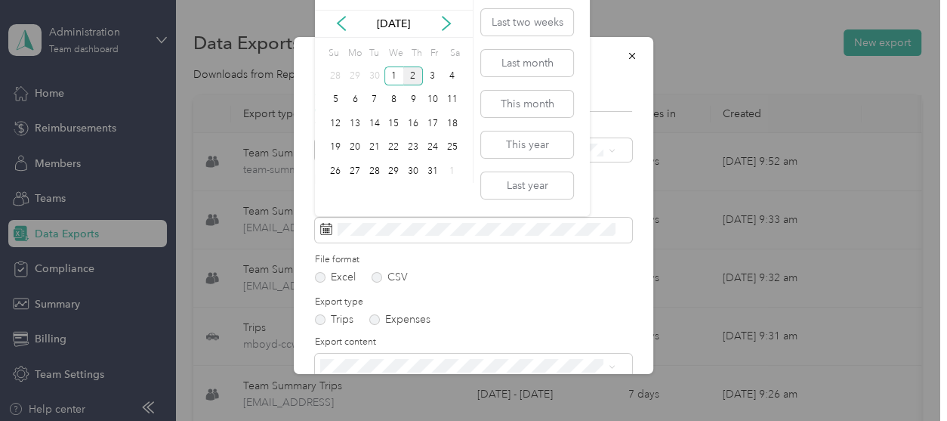
drag, startPoint x: 342, startPoint y: 20, endPoint x: 341, endPoint y: 44, distance: 23.4
click at [341, 20] on icon at bounding box center [341, 23] width 15 height 15
click at [335, 149] on div "21" at bounding box center [335, 147] width 20 height 19
click at [377, 167] on div "30" at bounding box center [375, 171] width 20 height 19
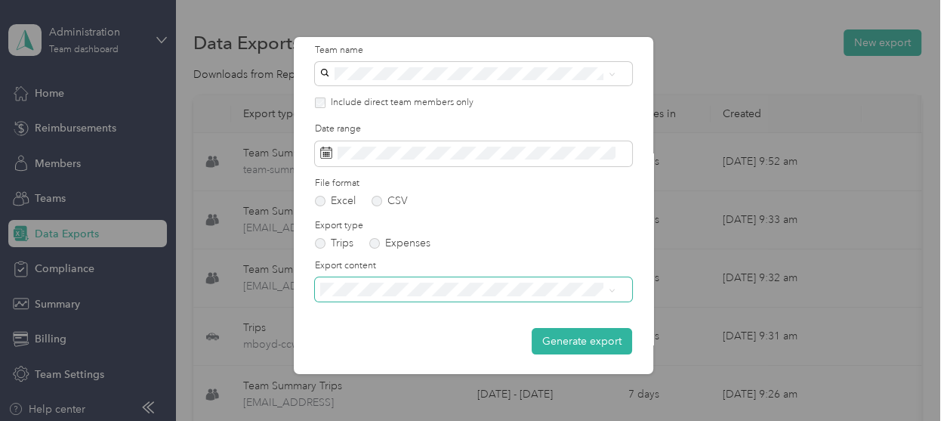
scroll to position [77, 0]
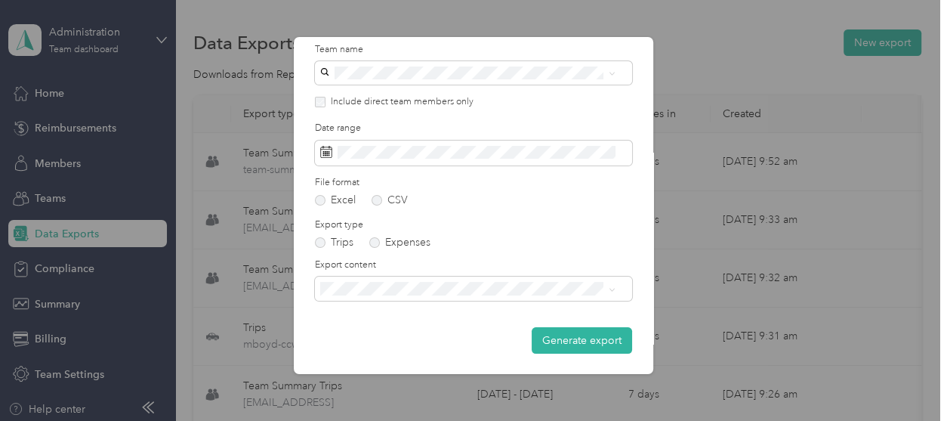
click at [409, 332] on li "Summary and full trips list" at bounding box center [468, 337] width 306 height 26
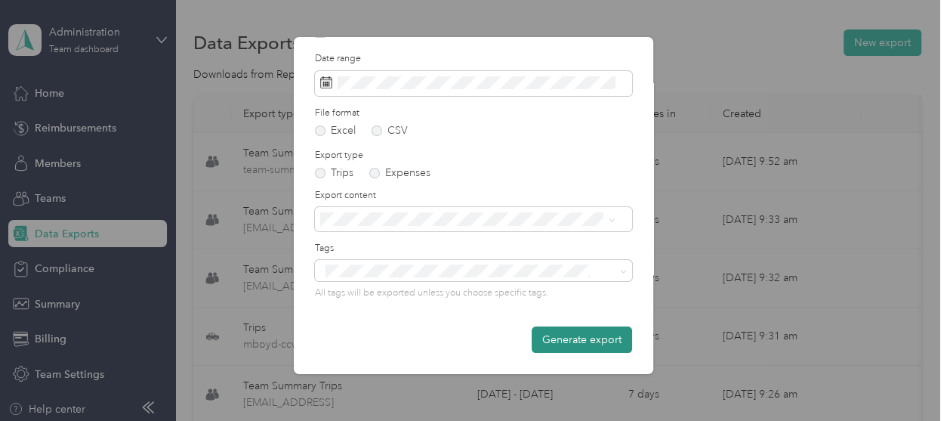
click at [557, 335] on button "Generate export" at bounding box center [582, 339] width 100 height 26
